Goal: Information Seeking & Learning: Understand process/instructions

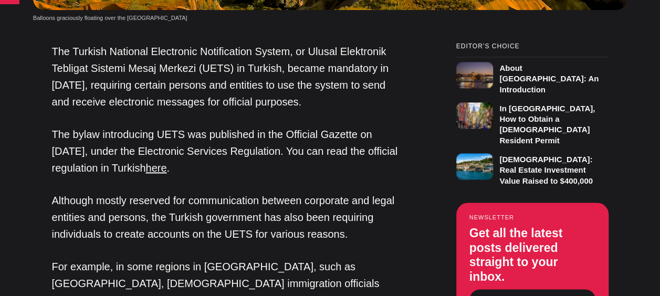
scroll to position [682, 0]
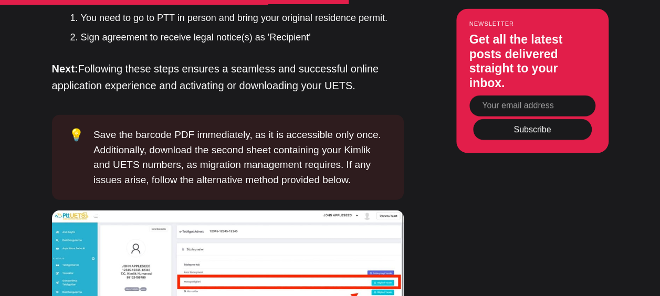
scroll to position [3202, 0]
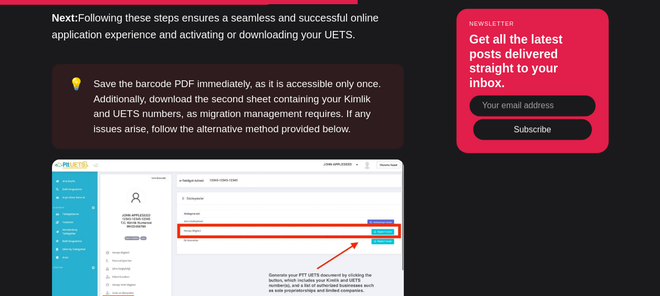
click at [122, 224] on img at bounding box center [228, 249] width 352 height 178
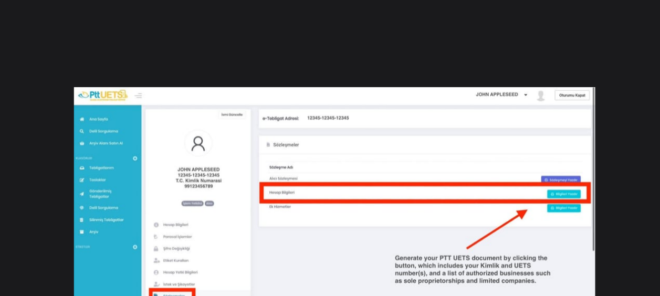
click at [636, 112] on div at bounding box center [330, 148] width 660 height 296
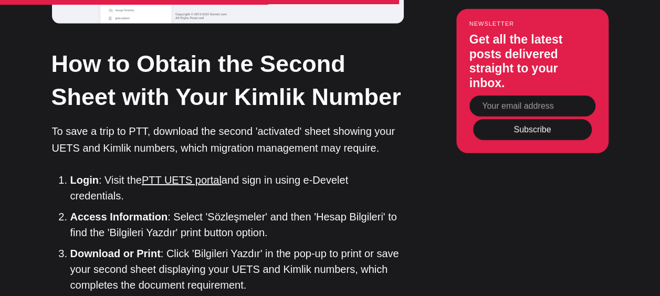
scroll to position [3464, 0]
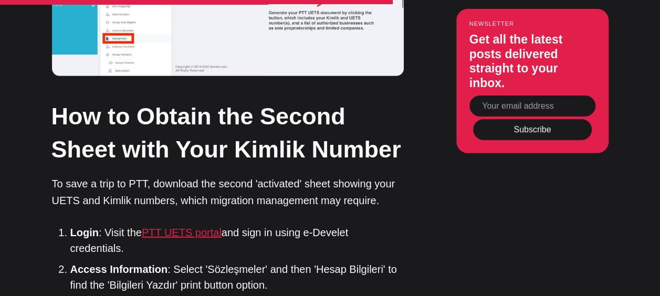
click at [191, 227] on link "PTT UETS portal" at bounding box center [182, 233] width 80 height 12
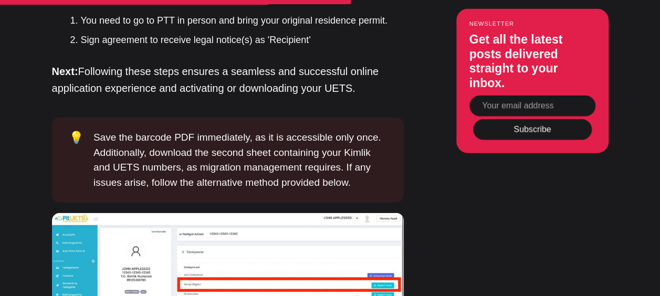
scroll to position [3149, 0]
